Goal: Task Accomplishment & Management: Use online tool/utility

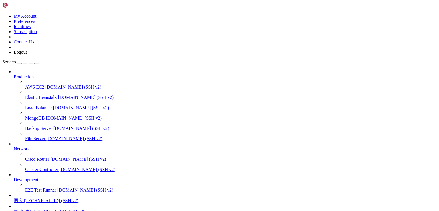
scroll to position [50, 0]
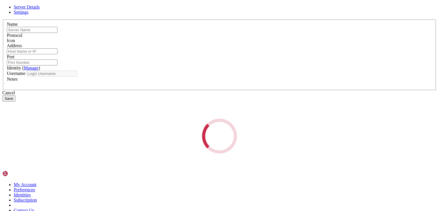
type input "图床"
type input "[TECHNICAL_ID]"
type input "22"
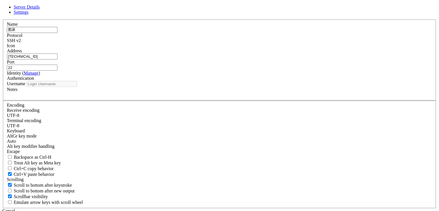
type input "root"
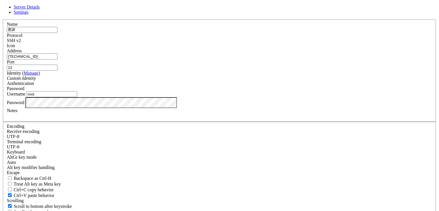
click at [195, 108] on div "Password" at bounding box center [219, 102] width 425 height 11
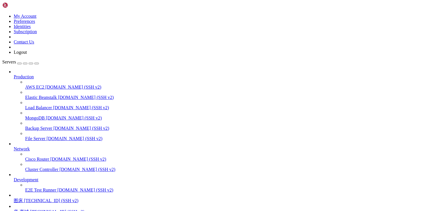
click at [23, 198] on span "图床" at bounding box center [18, 200] width 9 height 5
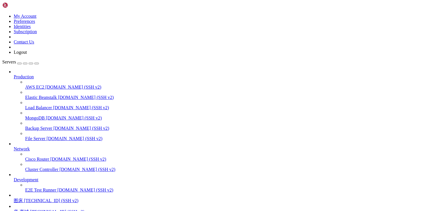
drag, startPoint x: 42, startPoint y: 450, endPoint x: 121, endPoint y: 451, distance: 78.8
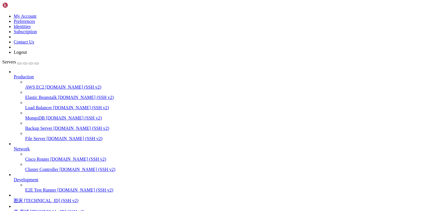
drag, startPoint x: 124, startPoint y: 450, endPoint x: 41, endPoint y: 449, distance: 83.4
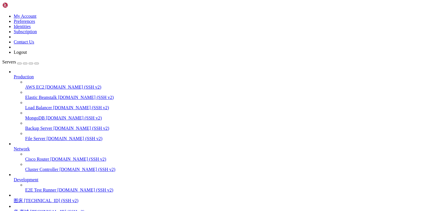
scroll to position [23968, 0]
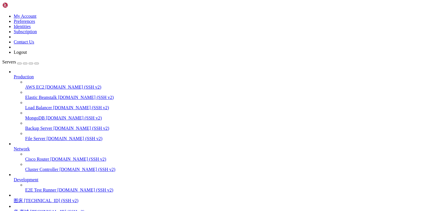
scroll to position [24144, 0]
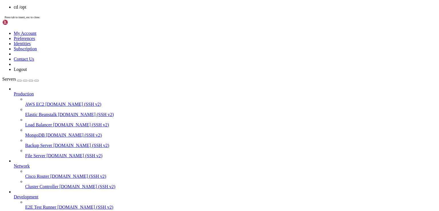
scroll to position [24188, 0]
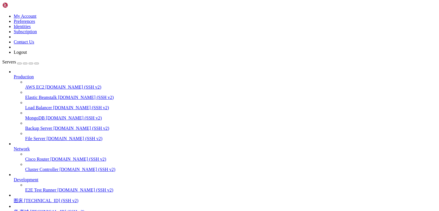
scroll to position [24246, 0]
drag, startPoint x: 196, startPoint y: 517, endPoint x: 206, endPoint y: 518, distance: 9.7
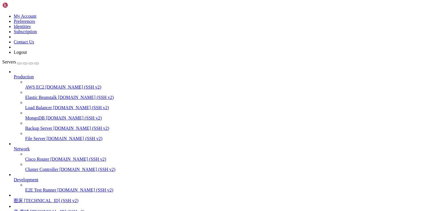
scroll to position [24256, 0]
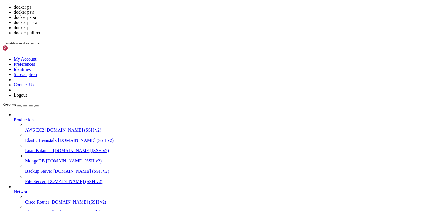
scroll to position [24421, 0]
